Goal: Navigation & Orientation: Find specific page/section

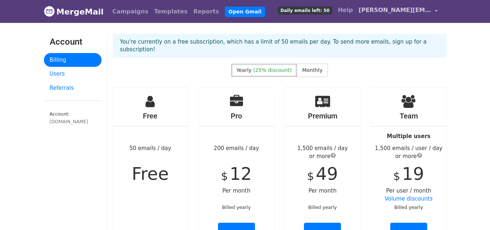
click at [436, 11] on link "kerrie.beekman@friendsoflouisbay2ndlibrary.org" at bounding box center [398, 11] width 85 height 17
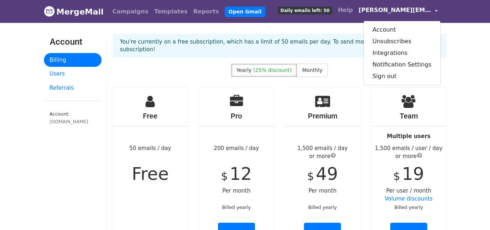
click at [436, 11] on link "kerrie.beekman@friendsoflouisbay2ndlibrary.org" at bounding box center [398, 11] width 85 height 17
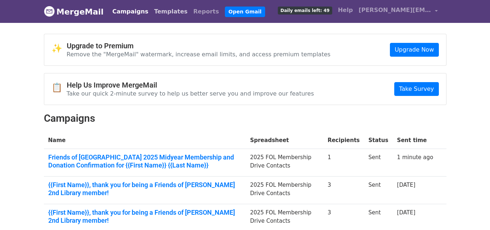
click at [161, 12] on link "Templates" at bounding box center [170, 11] width 39 height 15
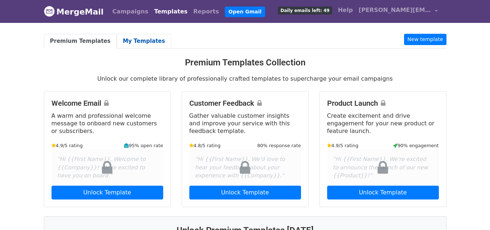
click at [131, 38] on link "My Templates" at bounding box center [144, 41] width 54 height 15
